Goal: Use online tool/utility: Utilize a website feature to perform a specific function

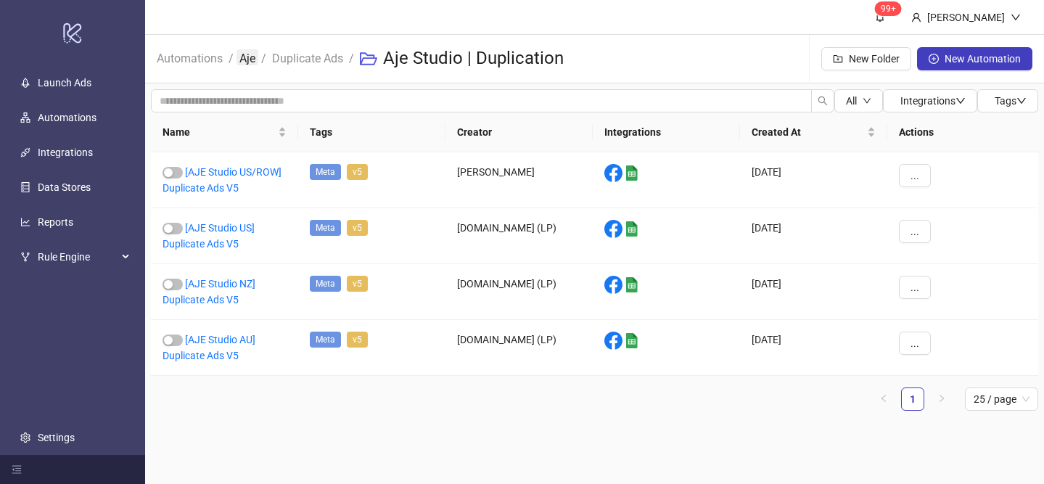
click at [245, 64] on link "Aje" at bounding box center [247, 57] width 22 height 16
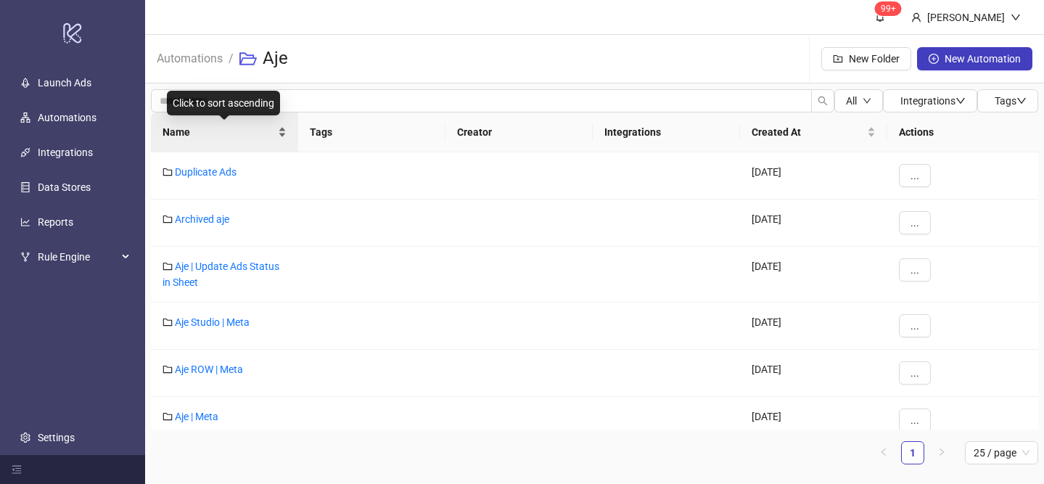
click at [281, 126] on div "Name" at bounding box center [224, 132] width 124 height 16
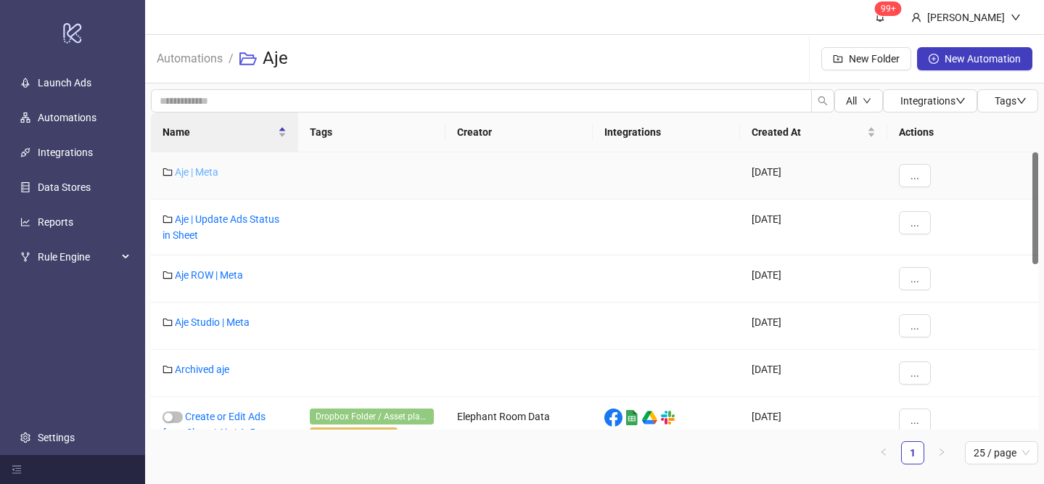
click at [202, 170] on link "Aje | Meta" at bounding box center [197, 172] width 44 height 12
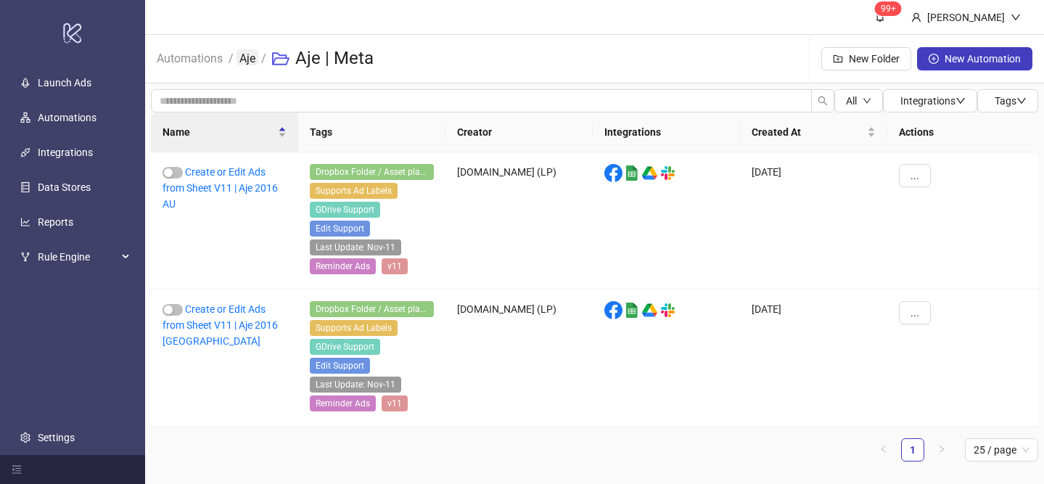
click at [245, 61] on link "Aje" at bounding box center [247, 57] width 22 height 16
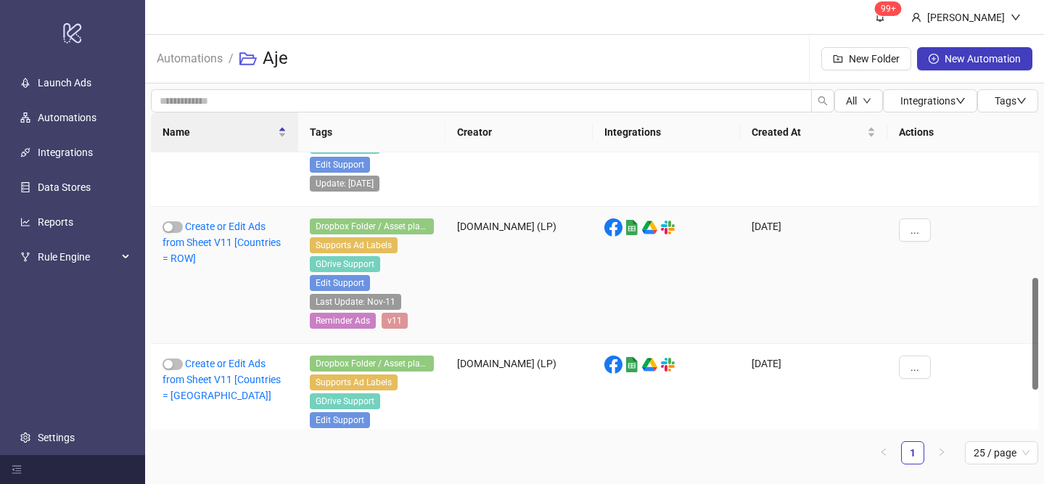
scroll to position [407, 0]
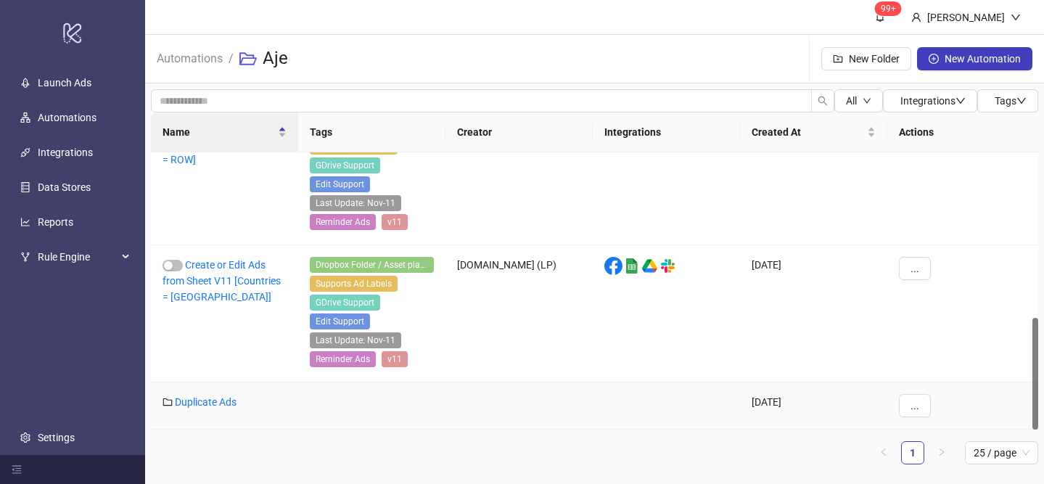
click at [219, 417] on div "Duplicate Ads" at bounding box center [224, 405] width 147 height 47
click at [219, 406] on link "Duplicate Ads" at bounding box center [206, 402] width 62 height 12
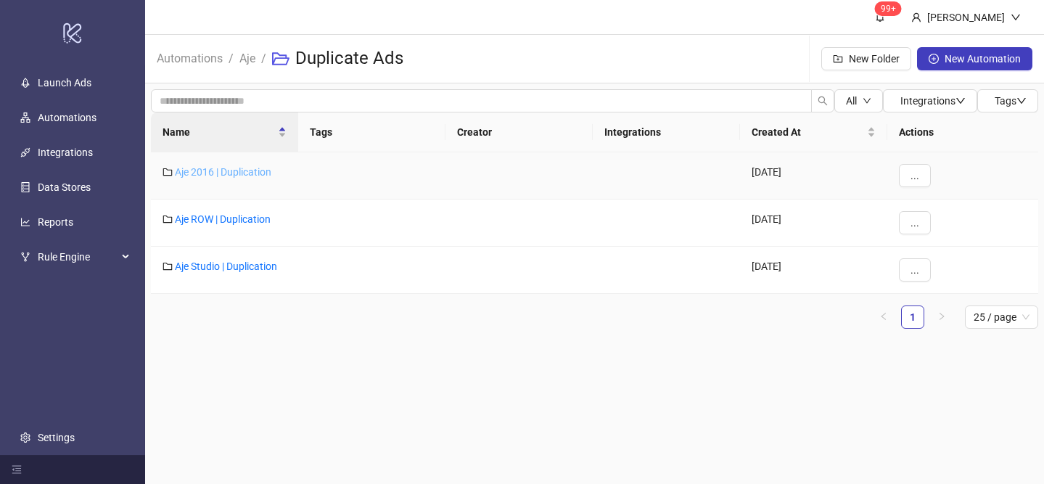
click at [249, 175] on link "Aje 2016 | Duplication" at bounding box center [223, 172] width 96 height 12
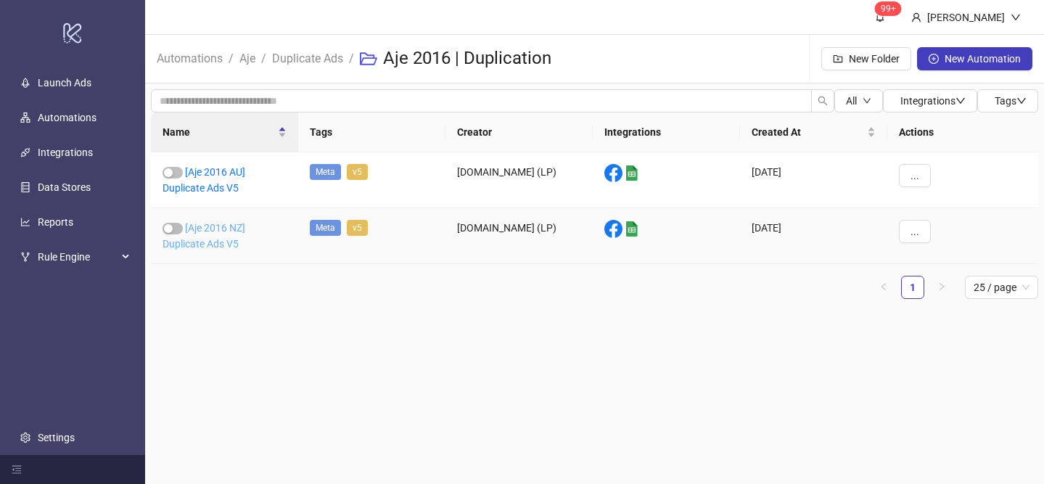
click at [232, 231] on link "[Aje 2016 NZ] Duplicate Ads V5" at bounding box center [203, 236] width 83 height 28
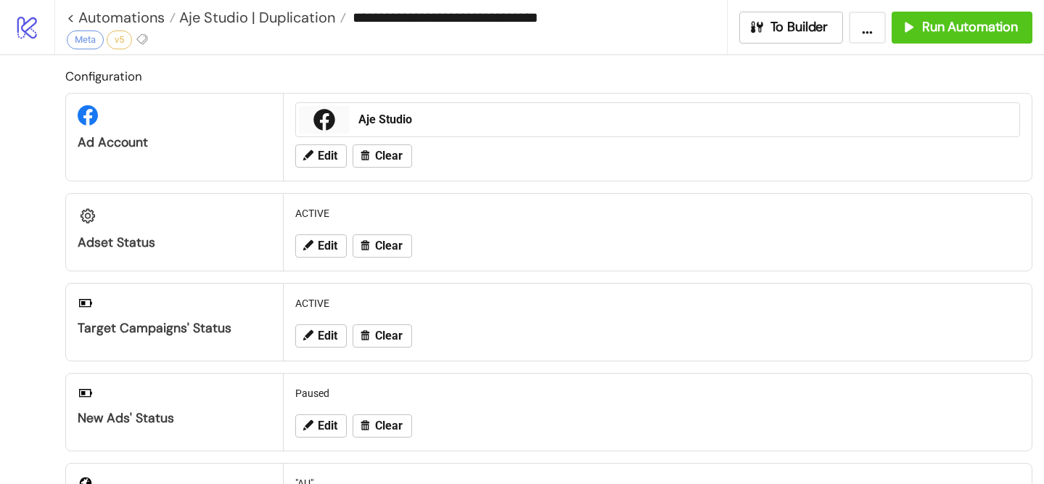
type input "**********"
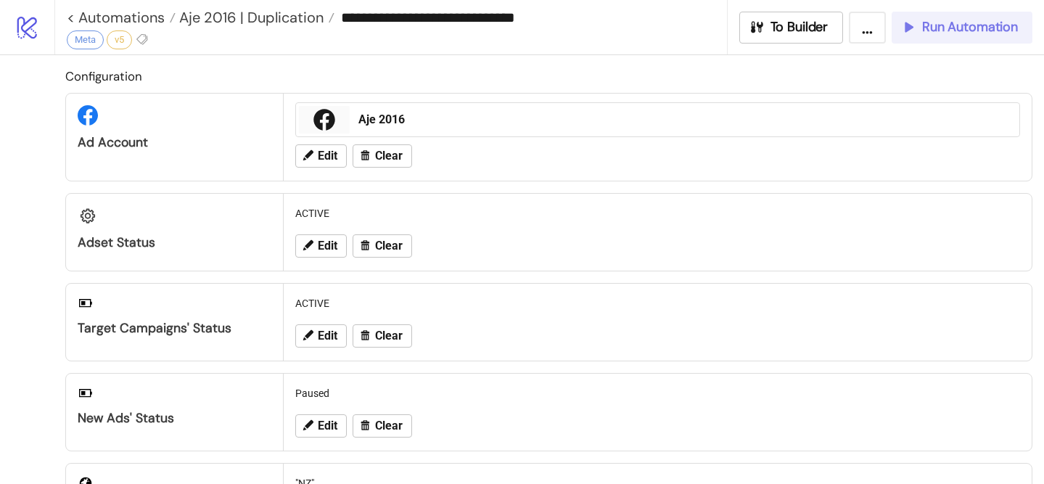
click at [947, 30] on span "Run Automation" at bounding box center [970, 27] width 96 height 17
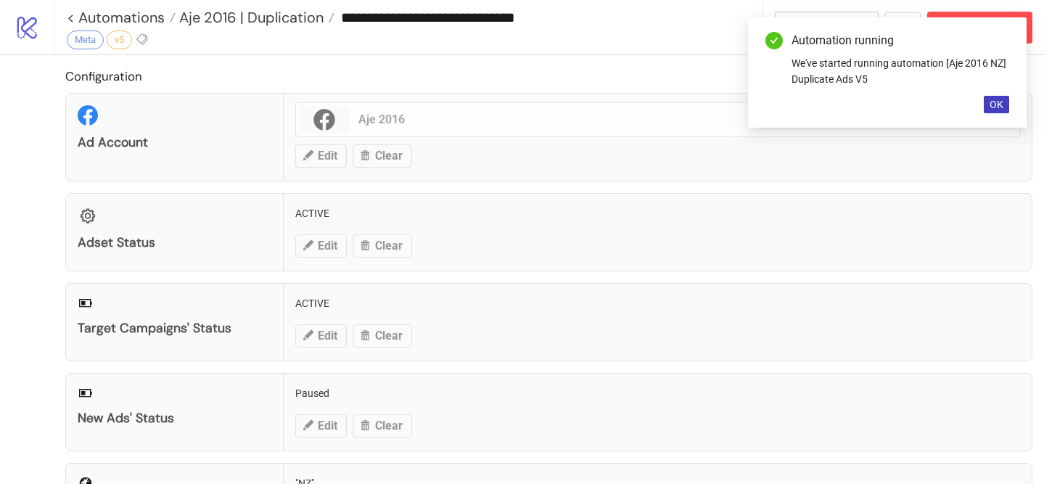
click at [779, 216] on div "Adset Status ACTIVE Edit Clear" at bounding box center [548, 232] width 967 height 78
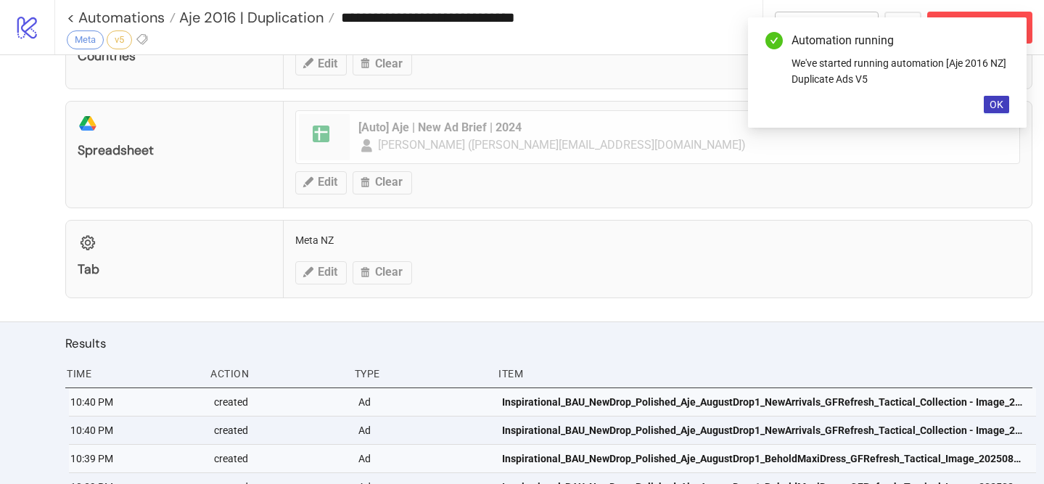
scroll to position [609, 0]
